Goal: Task Accomplishment & Management: Use online tool/utility

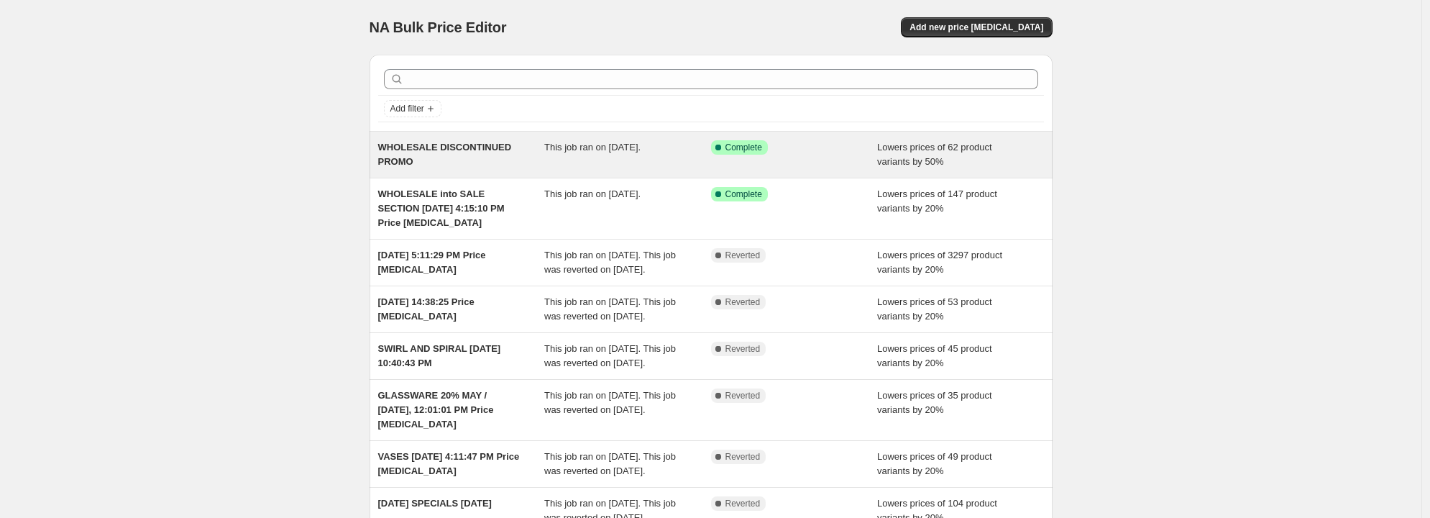
click at [473, 146] on span "WHOLESALE DISCONTINUED PROMO" at bounding box center [445, 154] width 134 height 25
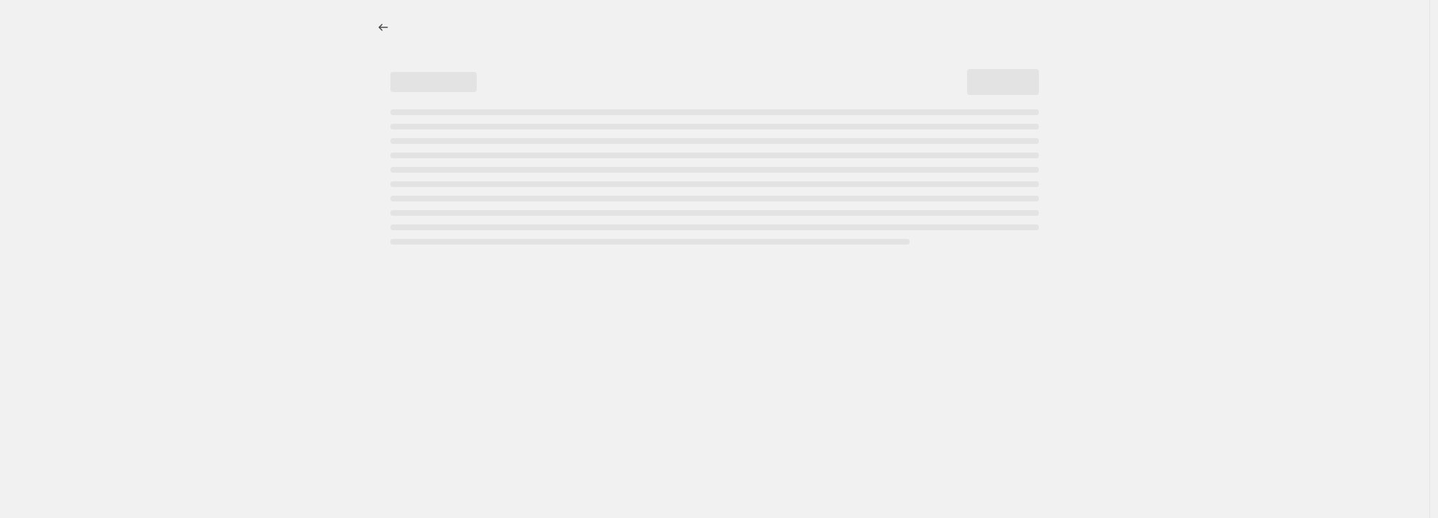
select select "percentage"
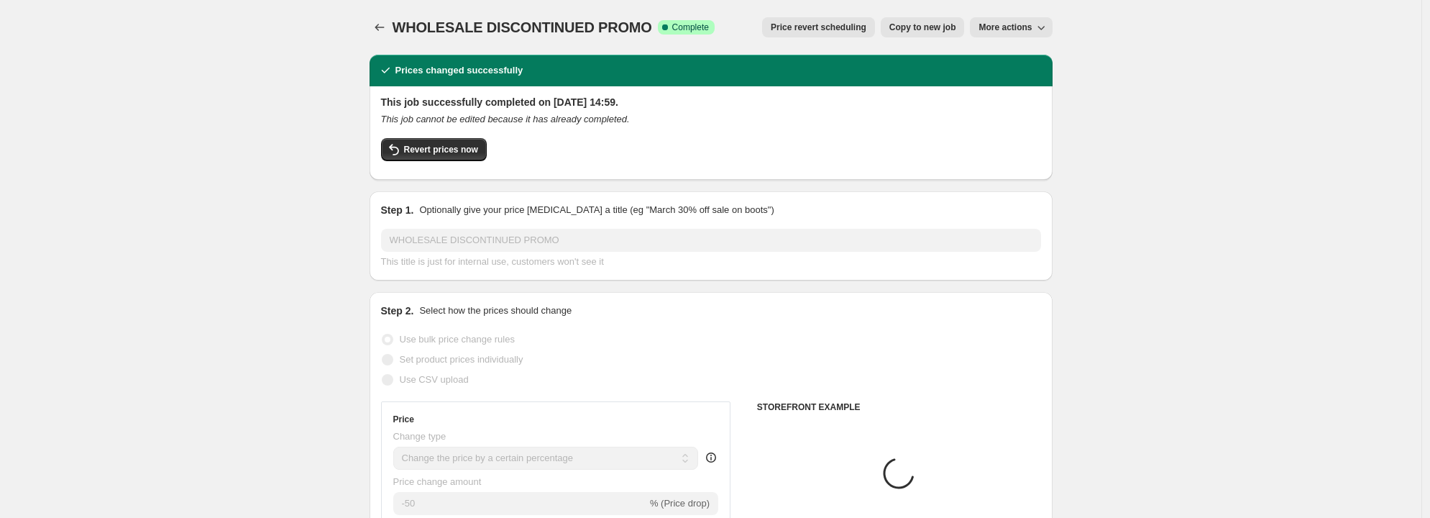
select select "collection"
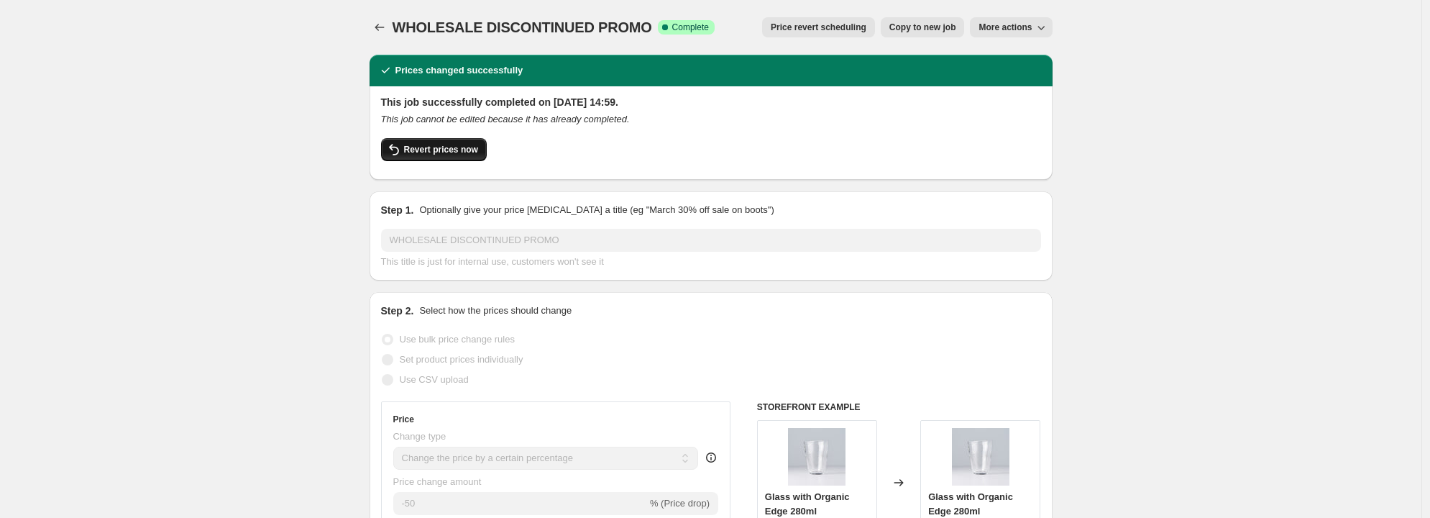
click at [448, 147] on span "Revert prices now" at bounding box center [441, 150] width 74 height 12
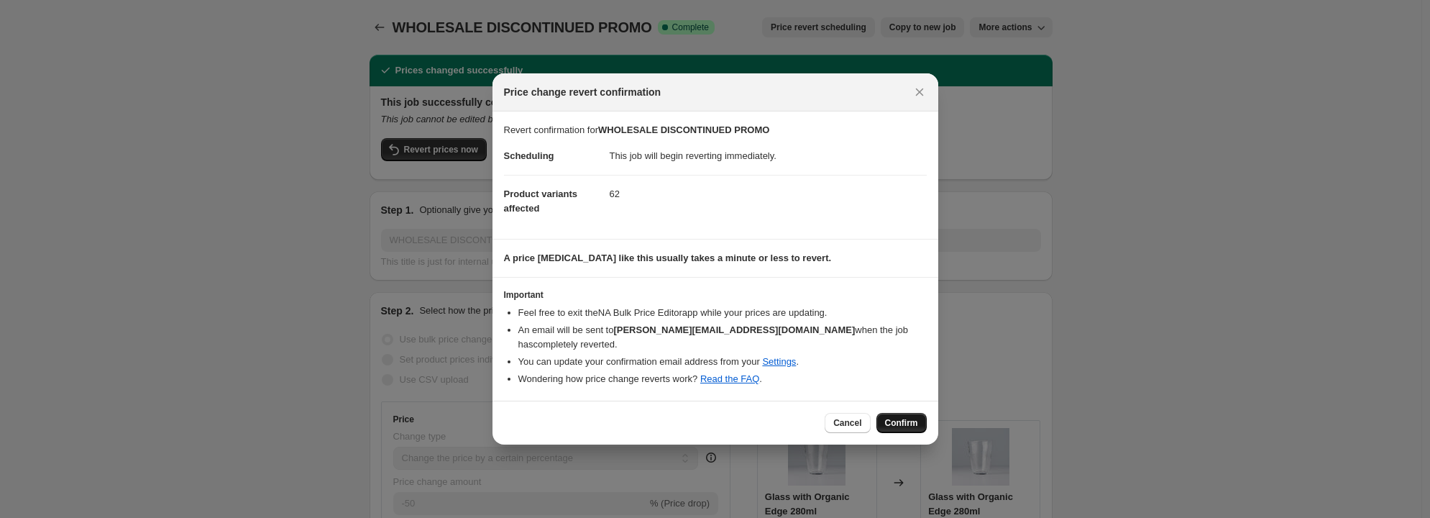
click at [911, 417] on span "Confirm" at bounding box center [901, 423] width 33 height 12
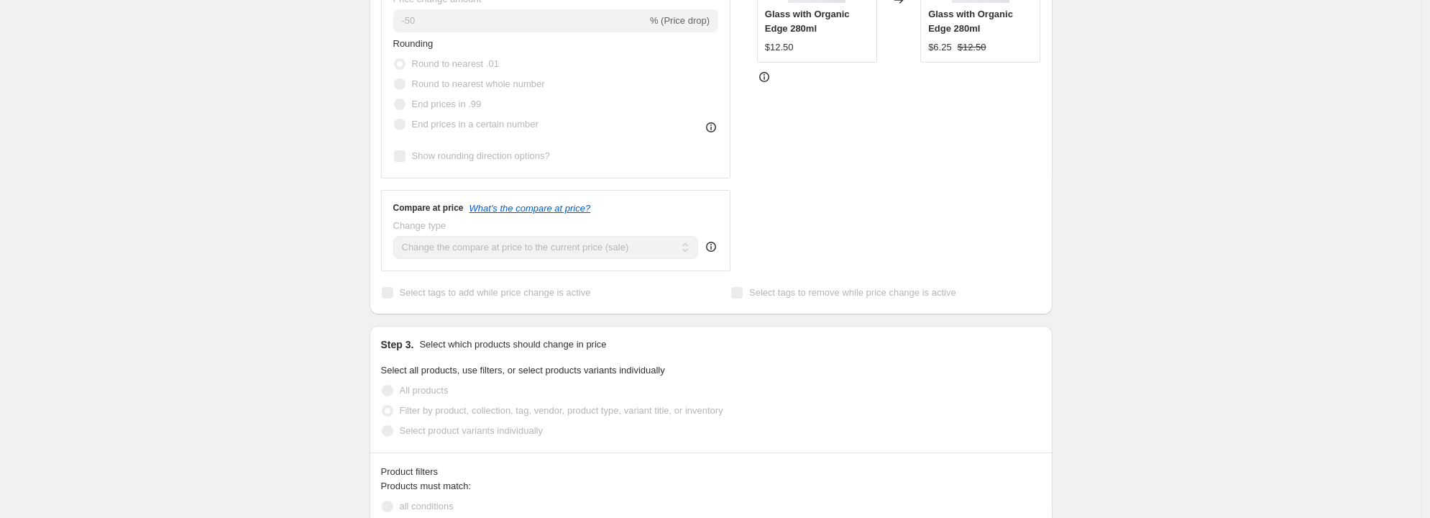
scroll to position [454, 0]
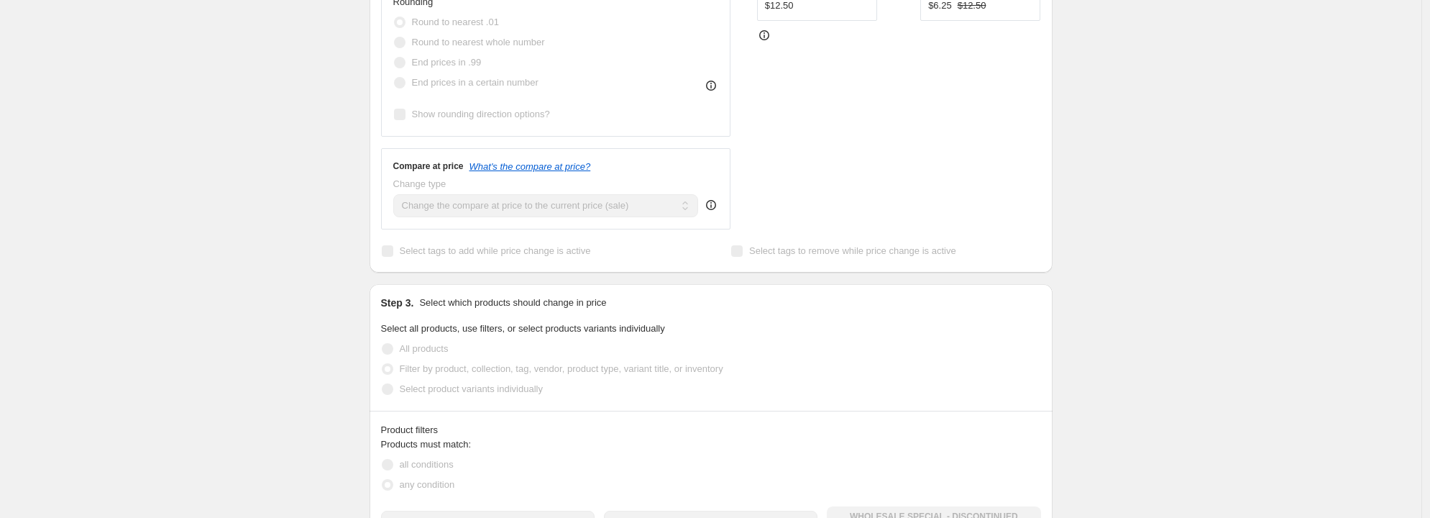
select select "percentage"
select select "collection"
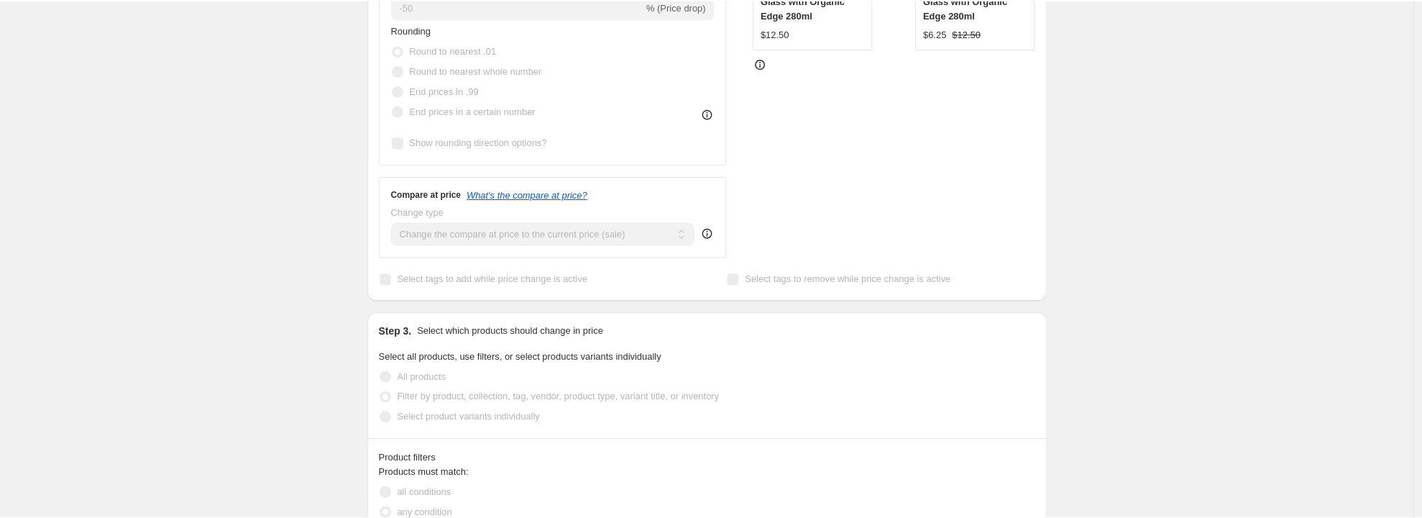
scroll to position [0, 0]
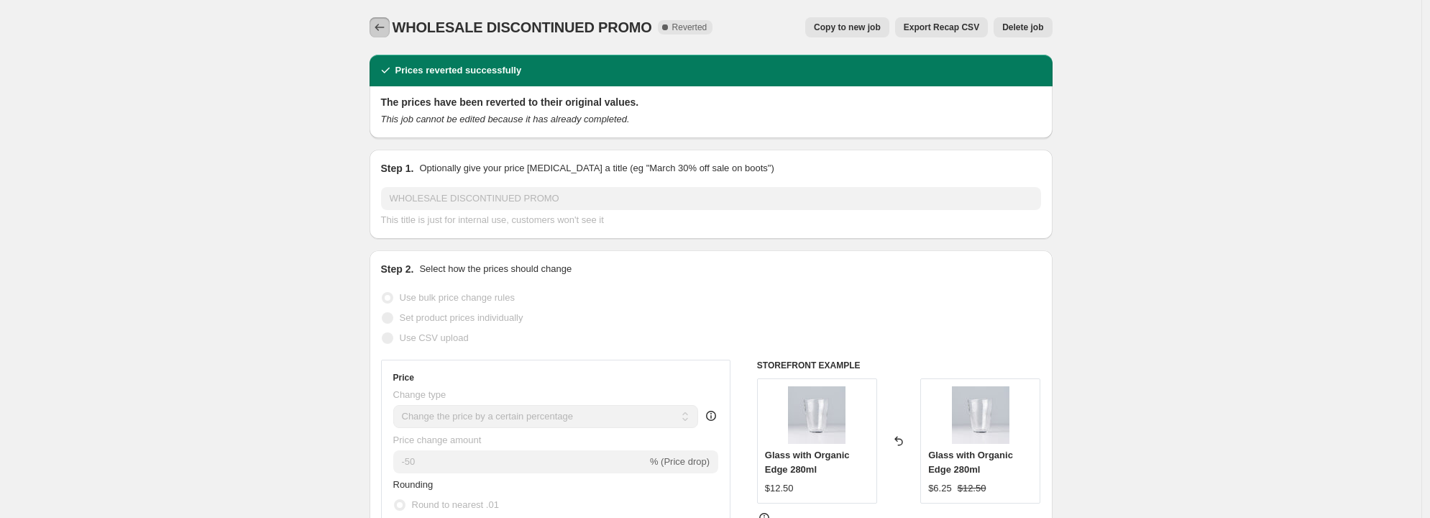
click at [382, 27] on icon "Price change jobs" at bounding box center [379, 27] width 14 height 14
